Goal: Task Accomplishment & Management: Manage account settings

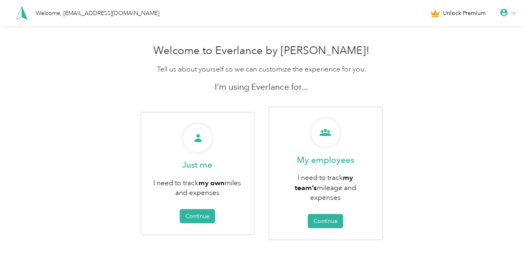
click at [507, 15] on icon at bounding box center [503, 12] width 7 height 7
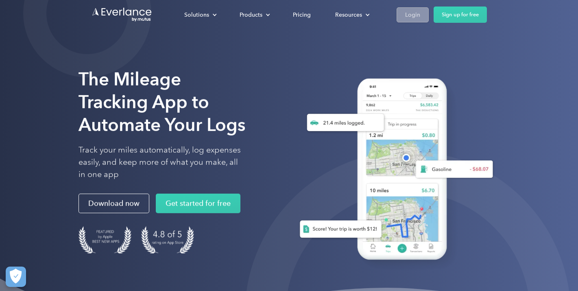
click at [417, 20] on link "Login" at bounding box center [413, 14] width 32 height 15
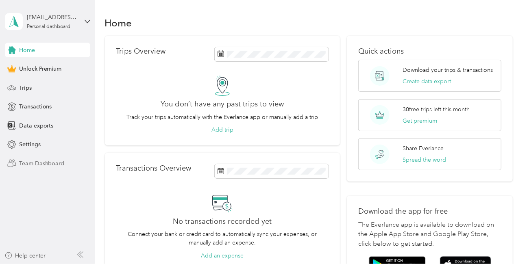
click at [21, 166] on span "Team Dashboard" at bounding box center [42, 163] width 46 height 9
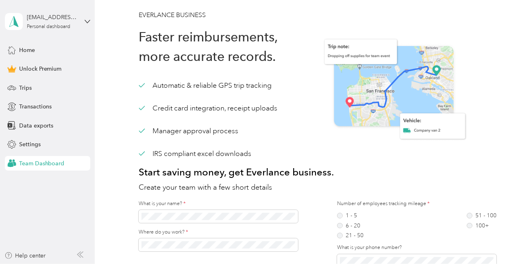
click at [39, 161] on span "Team Dashboard" at bounding box center [42, 163] width 46 height 9
click at [22, 84] on span "Trips" at bounding box center [25, 88] width 13 height 9
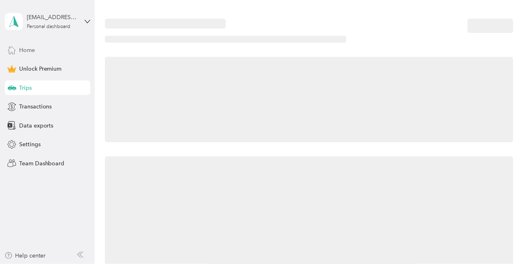
click at [30, 53] on span "Home" at bounding box center [27, 50] width 16 height 9
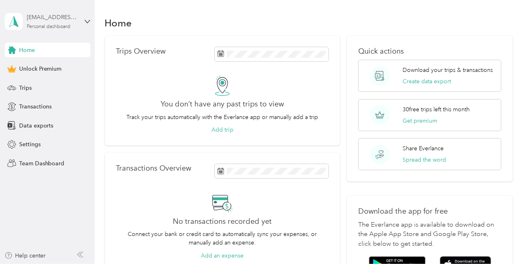
click at [32, 18] on div "mdelbene@delbenproduce.com" at bounding box center [52, 17] width 51 height 9
click at [28, 65] on div "Log out" at bounding box center [27, 67] width 31 height 9
